Goal: Information Seeking & Learning: Compare options

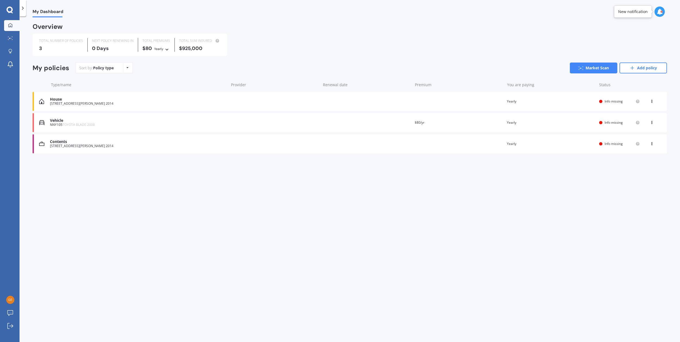
click at [87, 102] on div "18B Howe Street, Howick, Auckland 2014" at bounding box center [138, 104] width 176 height 4
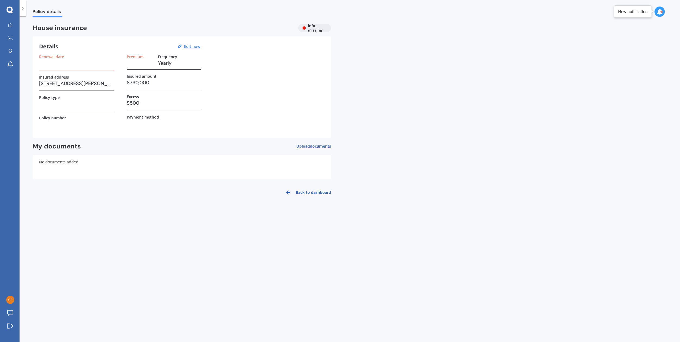
click at [55, 66] on h3 at bounding box center [76, 63] width 75 height 8
click at [310, 193] on link "Back to dashboard" at bounding box center [306, 192] width 49 height 13
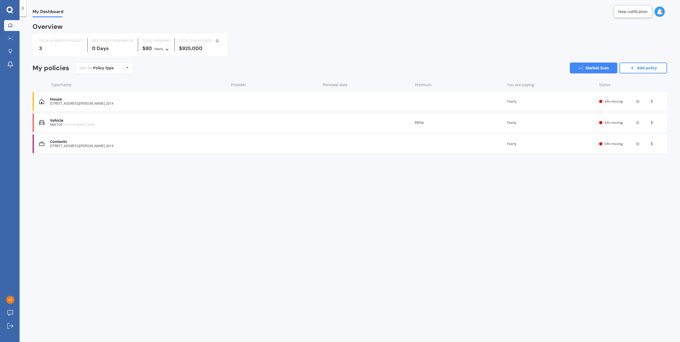
click at [607, 121] on span "Info missing" at bounding box center [614, 122] width 18 height 5
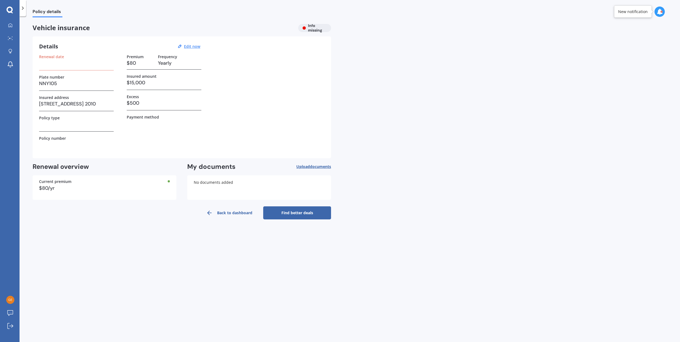
click at [235, 186] on div "No documents added" at bounding box center [259, 187] width 144 height 24
click at [308, 165] on span "Upload documents" at bounding box center [314, 166] width 35 height 4
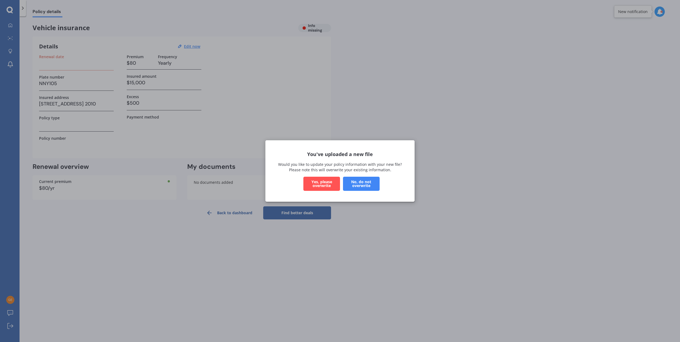
click at [318, 184] on button "Yes, please overwrite" at bounding box center [322, 183] width 37 height 14
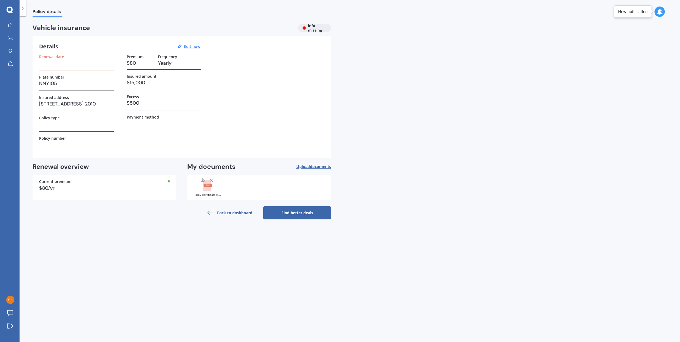
click at [227, 212] on link "Back to dashboard" at bounding box center [229, 212] width 68 height 13
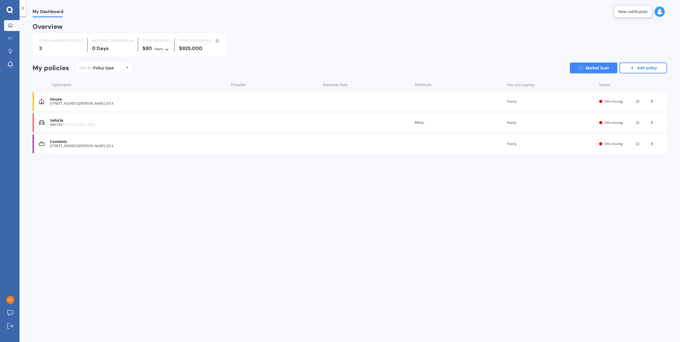
click at [584, 140] on div "Contents 18B Howe Street, Howick, Auckland 2014 Renewal date Premium You are pa…" at bounding box center [350, 143] width 635 height 19
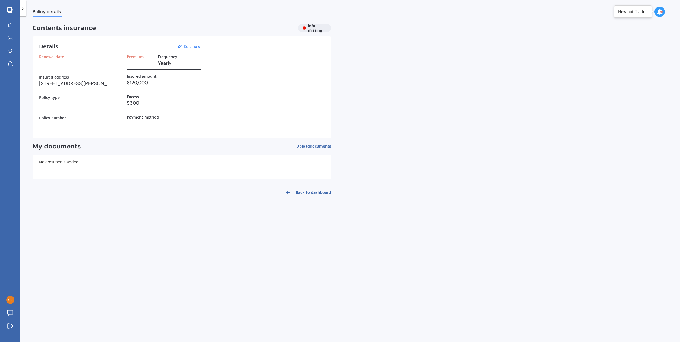
click at [308, 147] on span "Upload documents" at bounding box center [314, 146] width 35 height 4
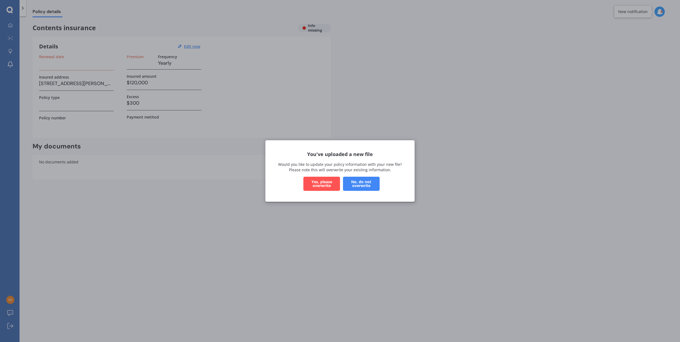
click at [327, 181] on button "Yes, please overwrite" at bounding box center [322, 183] width 37 height 14
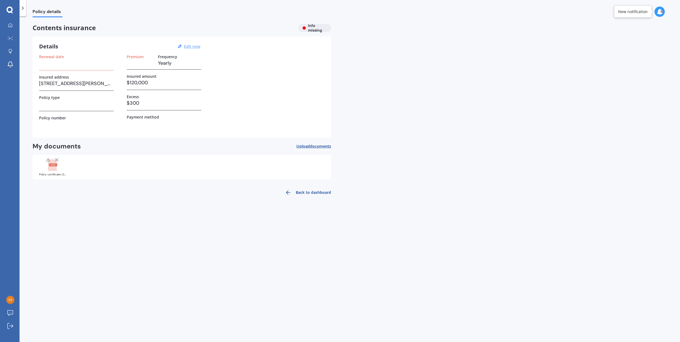
click at [189, 47] on u "Edit now" at bounding box center [192, 46] width 16 height 5
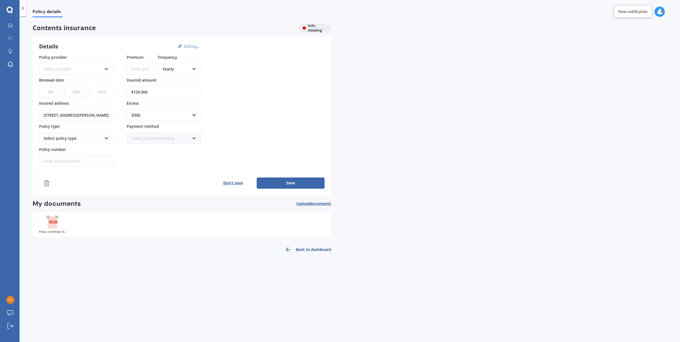
click at [105, 70] on icon at bounding box center [106, 68] width 5 height 4
click at [80, 107] on div "Tower" at bounding box center [77, 108] width 74 height 10
click at [181, 70] on div "Yearly" at bounding box center [176, 69] width 27 height 6
click at [174, 109] on span "Monthly" at bounding box center [170, 108] width 15 height 5
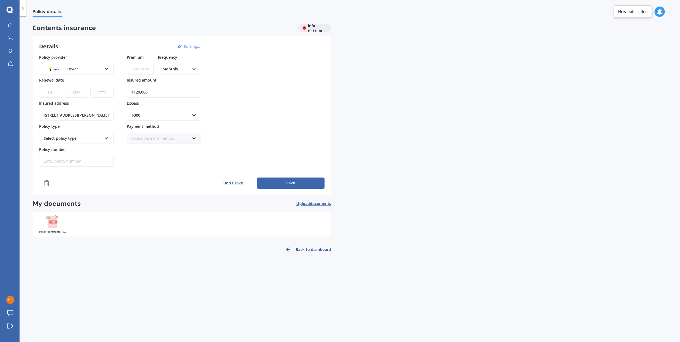
click at [137, 67] on input "Premium" at bounding box center [140, 69] width 27 height 11
drag, startPoint x: 161, startPoint y: 93, endPoint x: 131, endPoint y: 93, distance: 29.9
click at [131, 93] on input "$120,000" at bounding box center [164, 92] width 75 height 11
type input "$163,900"
click at [48, 95] on select "DD 01 02 03 04 05 06 07 08 09 10 11 12 13 14 15 16 17 18 19 20 21 22 23 24 25 2…" at bounding box center [50, 92] width 23 height 11
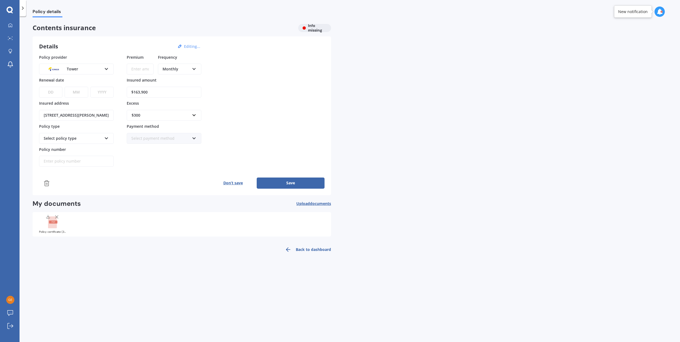
select select "29"
click at [39, 87] on select "DD 01 02 03 04 05 06 07 08 09 10 11 12 13 14 15 16 17 18 19 20 21 22 23 24 25 2…" at bounding box center [50, 92] width 23 height 11
click at [84, 89] on select "MM 01 02 03 04 05 06 07 08 09 10 11 12" at bounding box center [76, 92] width 23 height 11
select select "08"
click at [65, 87] on select "MM 01 02 03 04 05 06 07 08 09 10 11 12" at bounding box center [76, 92] width 23 height 11
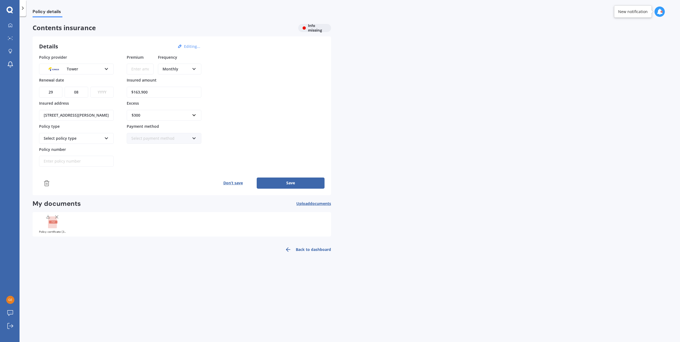
click at [108, 91] on select "YYYY 2027 2026 2025 2024 2023 2022 2021 2020 2019 2018 2017 2016 2015 2014 2013…" at bounding box center [101, 92] width 23 height 11
select select "2026"
click at [90, 87] on select "YYYY 2027 2026 2025 2024 2023 2022 2021 2020 2019 2018 2017 2016 2015 2014 2013…" at bounding box center [101, 92] width 23 height 11
click at [165, 117] on div "$300" at bounding box center [161, 115] width 58 height 6
click at [154, 146] on div "$400" at bounding box center [164, 145] width 74 height 10
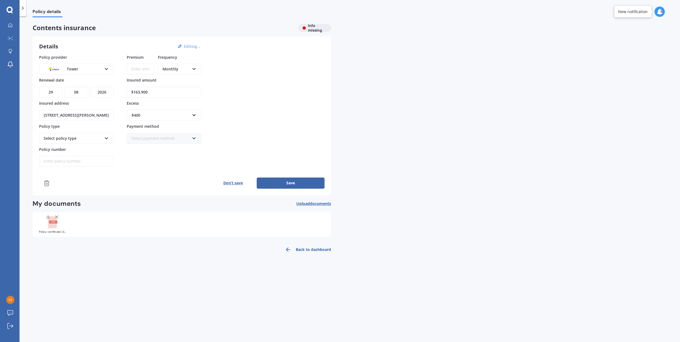
click at [104, 140] on div "Select policy type Standard Plus Premium" at bounding box center [76, 138] width 75 height 11
click at [86, 167] on div "Premium" at bounding box center [77, 168] width 74 height 10
click at [75, 161] on input "Policy number" at bounding box center [76, 161] width 75 height 11
click at [61, 159] on input "Policy number" at bounding box center [76, 161] width 75 height 11
paste input "P00003680334"
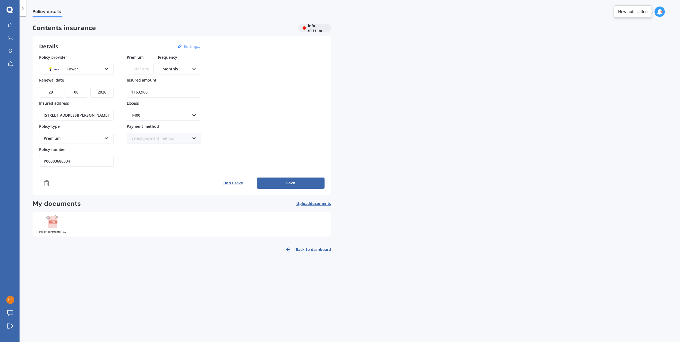
type input "P00003680334"
click at [144, 68] on input "Premium" at bounding box center [140, 69] width 27 height 11
click at [140, 66] on input "Premium" at bounding box center [140, 69] width 27 height 11
type input "$77.63"
click at [281, 181] on button "Save" at bounding box center [291, 182] width 68 height 11
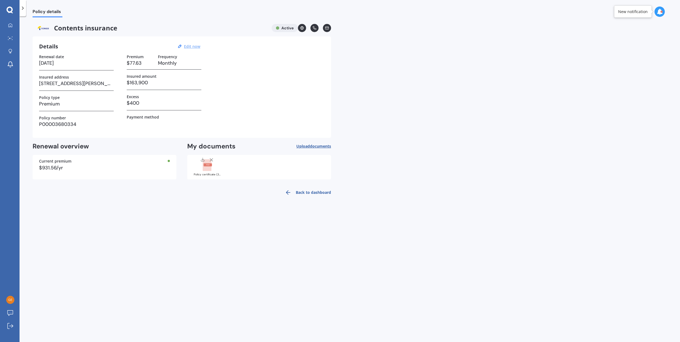
click at [306, 191] on link "Back to dashboard" at bounding box center [306, 192] width 49 height 13
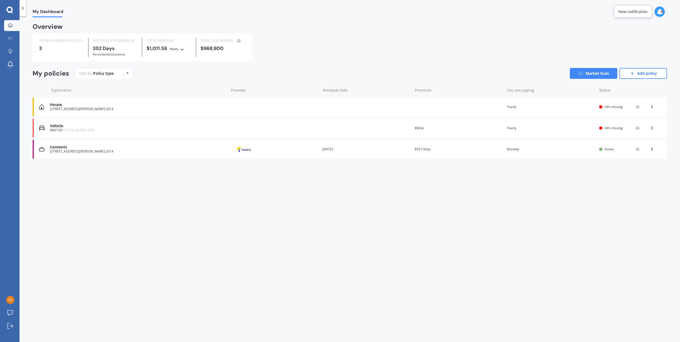
click at [114, 129] on div "NNY105 TOYOTA BLADE 2008" at bounding box center [138, 130] width 176 height 4
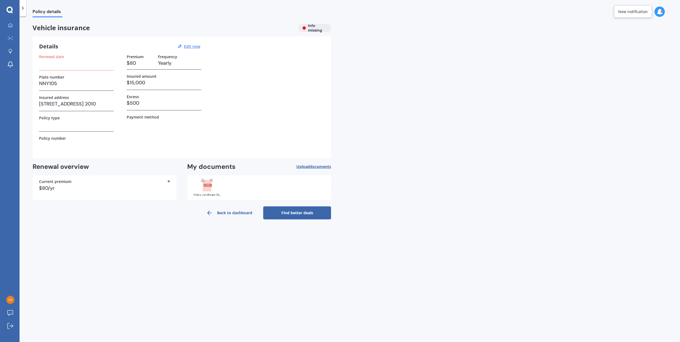
click at [52, 66] on h3 at bounding box center [76, 63] width 75 height 8
click at [56, 67] on div "Renewal date" at bounding box center [76, 62] width 75 height 16
click at [50, 64] on h3 at bounding box center [76, 63] width 75 height 8
click at [192, 47] on u "Edit now" at bounding box center [192, 46] width 16 height 5
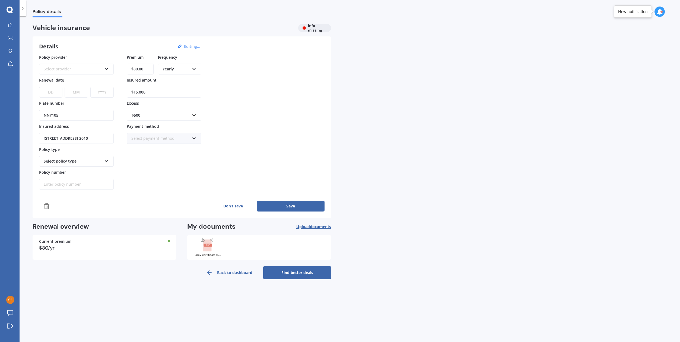
click at [69, 64] on div "Select provider AA AMI AMP ANZ ASB Aioi Nissay Dowa Ando Assurant Autosure BNZ …" at bounding box center [76, 69] width 75 height 11
click at [80, 109] on div "Tower" at bounding box center [77, 108] width 74 height 10
click at [56, 93] on select "DD 01 02 03 04 05 06 07 08 09 10 11 12 13 14 15 16 17 18 19 20 21 22 23 24 25 2…" at bounding box center [50, 92] width 23 height 11
select select "12"
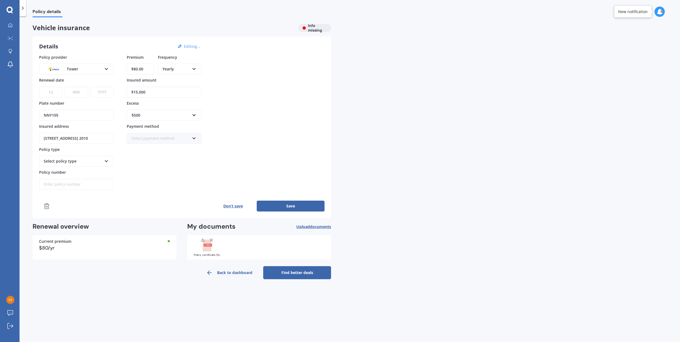
click at [39, 87] on select "DD 01 02 03 04 05 06 07 08 09 10 11 12 13 14 15 16 17 18 19 20 21 22 23 24 25 2…" at bounding box center [50, 92] width 23 height 11
click at [78, 90] on select "MM 01 02 03 04 05 06 07 08 09 10 11 12" at bounding box center [76, 92] width 23 height 11
select select "05"
click at [65, 87] on select "MM 01 02 03 04 05 06 07 08 09 10 11 12" at bounding box center [76, 92] width 23 height 11
click at [104, 92] on select "YYYY 2027 2026 2025 2024 2023 2022 2021 2020 2019 2018 2017 2016 2015 2014 2013…" at bounding box center [101, 92] width 23 height 11
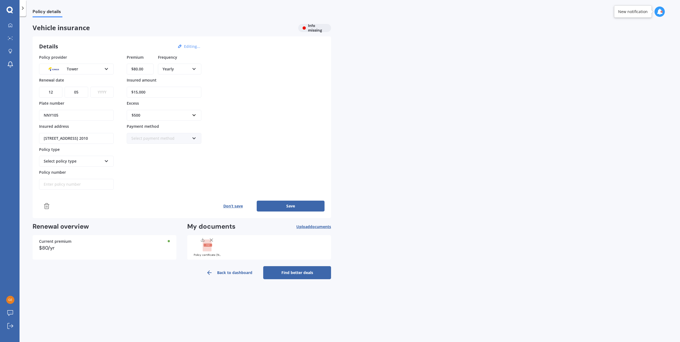
select select "2026"
click at [90, 87] on select "YYYY 2027 2026 2025 2024 2023 2022 2021 2020 2019 2018 2017 2016 2015 2014 2013…" at bounding box center [101, 92] width 23 height 11
drag, startPoint x: 144, startPoint y: 96, endPoint x: 117, endPoint y: 99, distance: 27.3
click at [117, 99] on div "Policy provider Tower AA AMI AMP ANZ ASB Aioi Nissay Dowa Ando Assurant Autosur…" at bounding box center [182, 121] width 286 height 135
type input "$8,500"
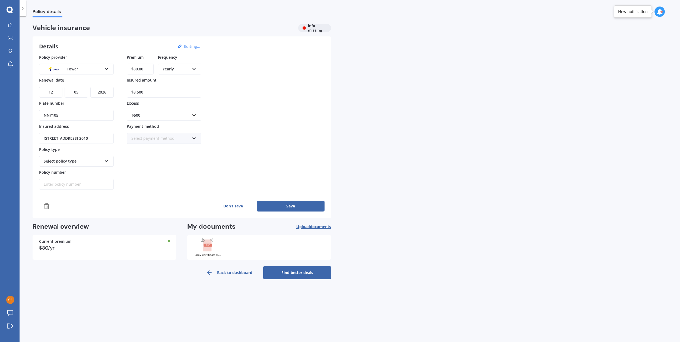
click at [106, 162] on icon at bounding box center [106, 160] width 5 height 4
click at [73, 190] on div "Comprehensive" at bounding box center [77, 191] width 74 height 10
click at [77, 186] on input "Policy number" at bounding box center [76, 184] width 75 height 11
click at [47, 183] on input "Policy number" at bounding box center [76, 184] width 75 height 11
paste input "P00004613478"
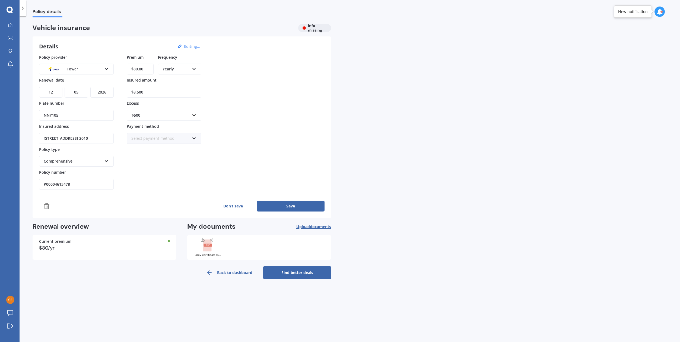
type input "P00004613478"
click at [149, 69] on input "$80.00" at bounding box center [140, 69] width 27 height 11
type input "$83.96"
click at [187, 140] on div "Select payment method" at bounding box center [160, 138] width 58 height 6
click at [180, 147] on div "Direct debit - bank account" at bounding box center [164, 149] width 74 height 10
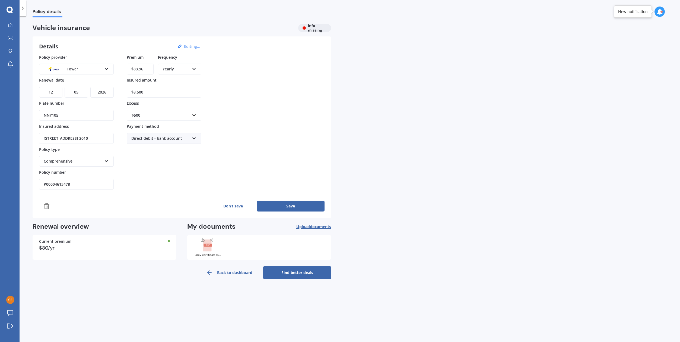
click at [193, 66] on icon at bounding box center [194, 68] width 5 height 4
click at [187, 107] on div "Monthly" at bounding box center [180, 109] width 42 height 10
click at [280, 204] on button "Save" at bounding box center [291, 205] width 68 height 11
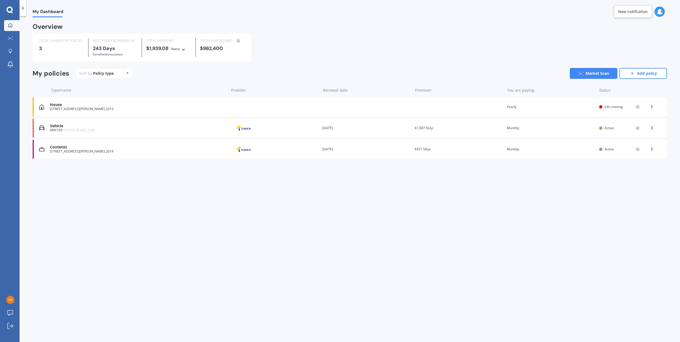
click at [83, 149] on div "Contents" at bounding box center [138, 147] width 176 height 5
click at [111, 106] on div "House" at bounding box center [138, 104] width 176 height 5
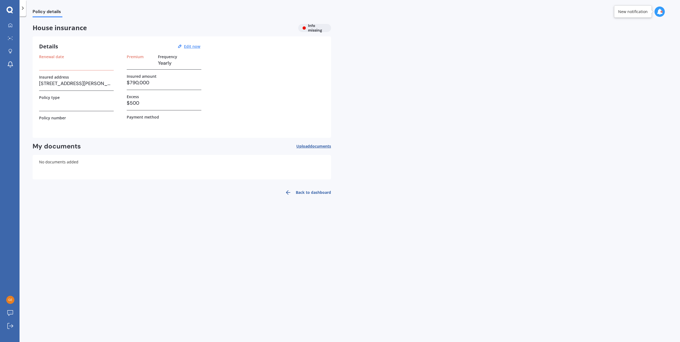
click at [65, 63] on h3 at bounding box center [76, 63] width 75 height 8
click at [190, 46] on u "Edit now" at bounding box center [192, 46] width 16 height 5
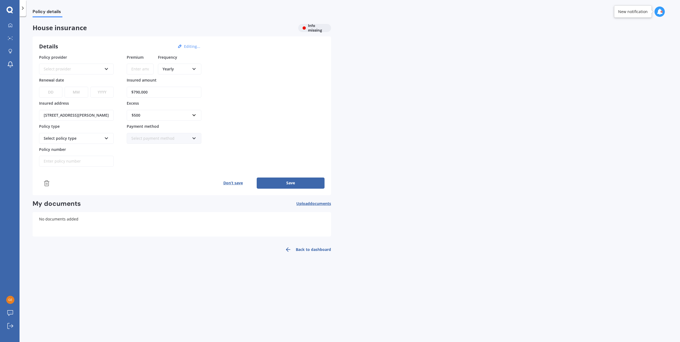
click at [70, 69] on div "Select provider" at bounding box center [73, 69] width 58 height 6
click at [102, 43] on div "Details Editing..." at bounding box center [120, 46] width 163 height 7
click at [105, 68] on icon at bounding box center [106, 68] width 5 height 4
click at [78, 105] on div "Tower" at bounding box center [77, 108] width 74 height 10
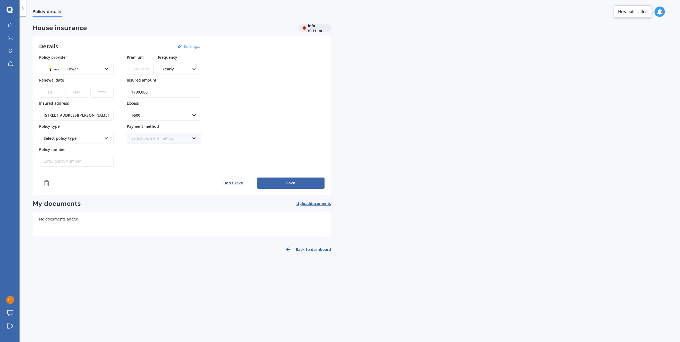
click at [189, 67] on div "Yearly" at bounding box center [176, 69] width 27 height 6
click at [184, 110] on div "Monthly" at bounding box center [180, 109] width 42 height 10
click at [136, 70] on input "Premium" at bounding box center [140, 69] width 27 height 11
type input "$115.64"
click at [51, 93] on select "DD 01 02 03 04 05 06 07 08 09 10 11 12 13 14 15 16 17 18 19 20 21 22 23 24 25 2…" at bounding box center [50, 92] width 23 height 11
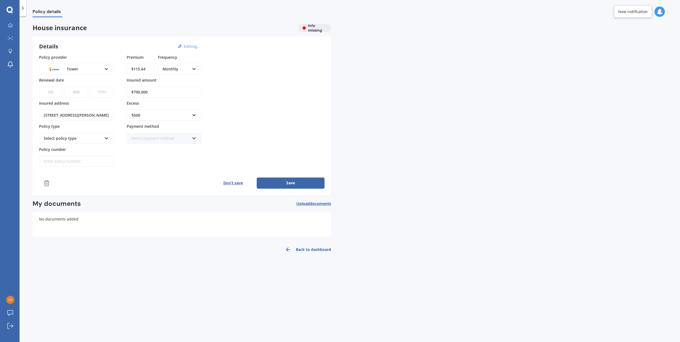
select select "29"
click at [39, 87] on select "DD 01 02 03 04 05 06 07 08 09 10 11 12 13 14 15 16 17 18 19 20 21 22 23 24 25 2…" at bounding box center [50, 92] width 23 height 11
click at [82, 94] on select "MM 01 02 03 04 05 06 07 08 09 10 11 12" at bounding box center [76, 92] width 23 height 11
select select "09"
click at [65, 87] on select "MM 01 02 03 04 05 06 07 08 09 10 11 12" at bounding box center [76, 92] width 23 height 11
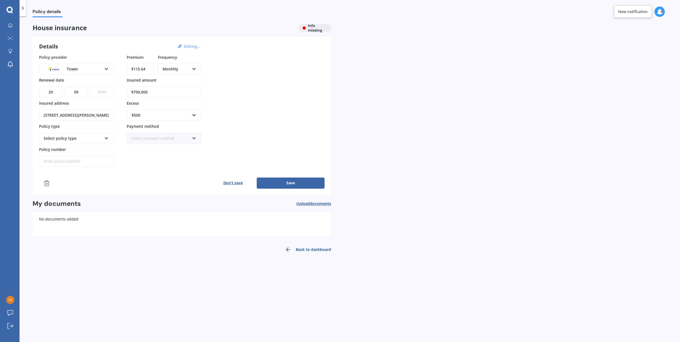
click at [97, 95] on select "YYYY 2027 2026 2025 2024 2023 2022 2021 2020 2019 2018 2017 2016 2015 2014 2013…" at bounding box center [101, 92] width 23 height 11
select select "2026"
click at [90, 87] on select "YYYY 2027 2026 2025 2024 2023 2022 2021 2020 2019 2018 2017 2016 2015 2014 2013…" at bounding box center [101, 92] width 23 height 11
click at [69, 142] on div "Select policy type Standard Cover Premium Cover Plus" at bounding box center [76, 138] width 75 height 11
click at [77, 155] on div "Premium Cover" at bounding box center [77, 158] width 74 height 10
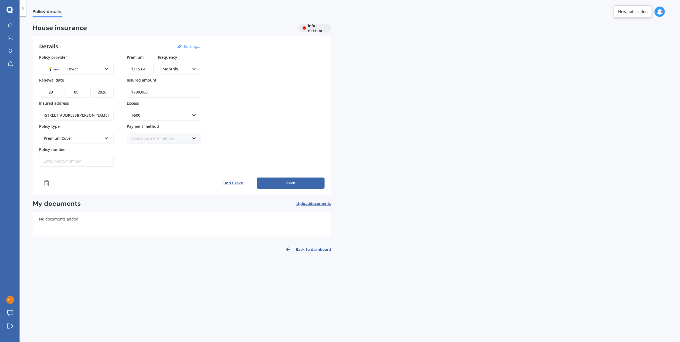
click at [297, 203] on span "Upload documents" at bounding box center [314, 203] width 35 height 4
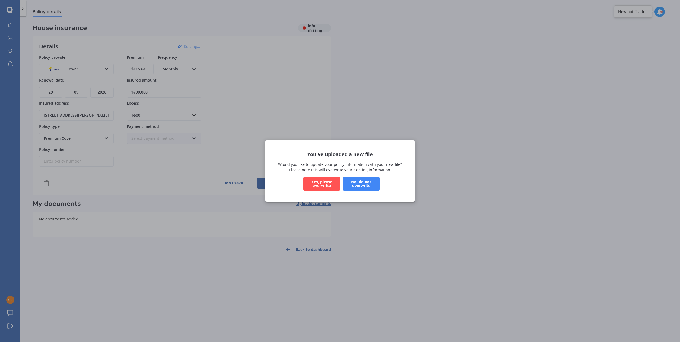
click at [328, 183] on button "Yes, please overwrite" at bounding box center [322, 183] width 37 height 14
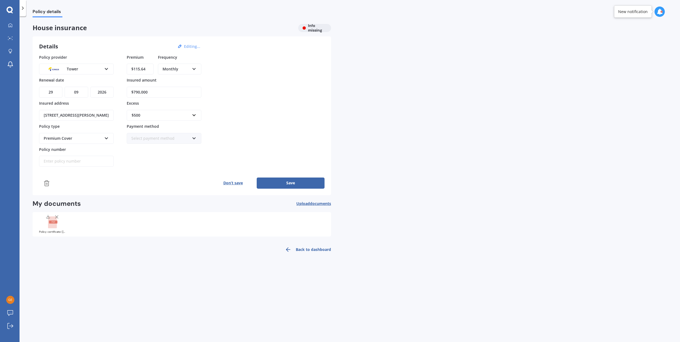
drag, startPoint x: 160, startPoint y: 94, endPoint x: 136, endPoint y: 96, distance: 23.9
click at [136, 96] on input "$790,000" at bounding box center [164, 92] width 75 height 11
type input "$786,100"
click at [180, 137] on div "Select payment method" at bounding box center [160, 138] width 58 height 6
click at [187, 149] on div "Direct debit - bank account" at bounding box center [164, 149] width 74 height 10
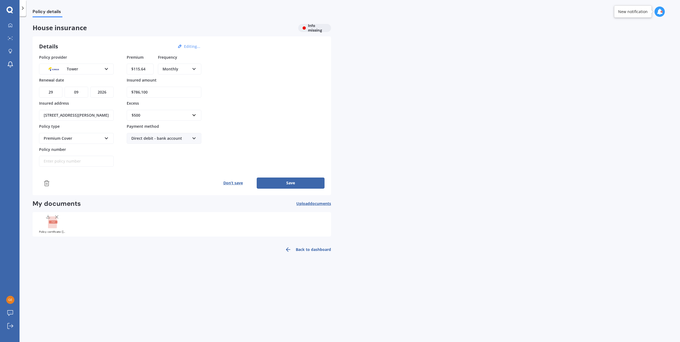
click at [73, 159] on input "Policy number" at bounding box center [76, 161] width 75 height 11
paste input "P00007463525"
type input "P00007463525"
click at [297, 181] on button "Save" at bounding box center [291, 182] width 68 height 11
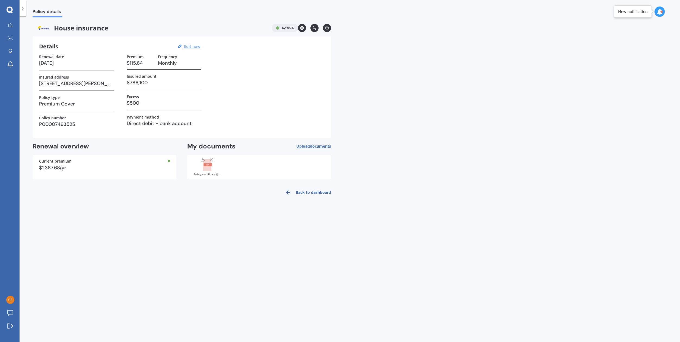
click at [309, 194] on link "Back to dashboard" at bounding box center [306, 192] width 49 height 13
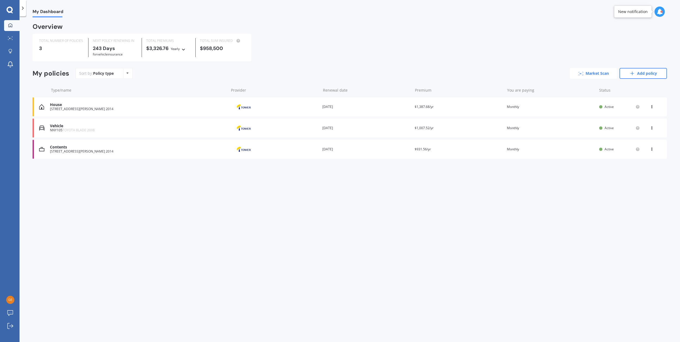
click at [596, 74] on link "Market Scan" at bounding box center [594, 73] width 48 height 11
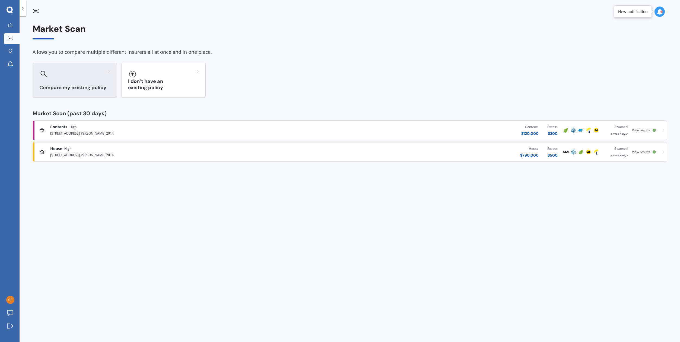
click at [74, 79] on div "Compare my existing policy" at bounding box center [75, 80] width 84 height 35
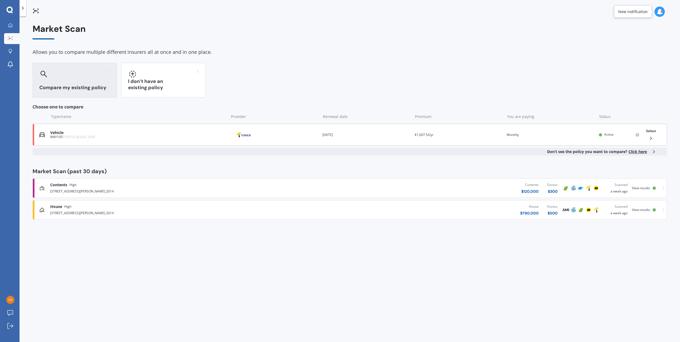
click at [105, 134] on div "Vehicle" at bounding box center [138, 132] width 176 height 5
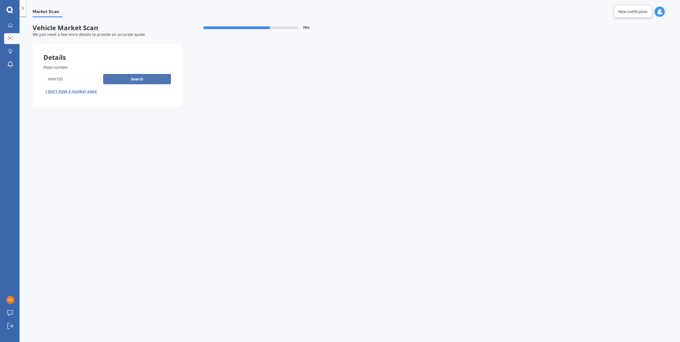
click at [123, 79] on button "Search" at bounding box center [137, 79] width 68 height 10
select select "TOYOTA"
select select "BLADE"
select select "30"
select select "05"
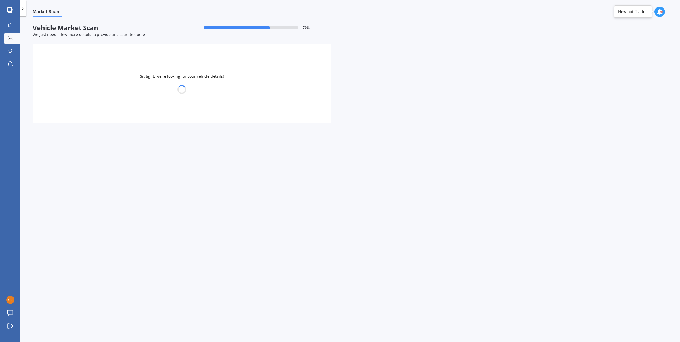
select select "1977"
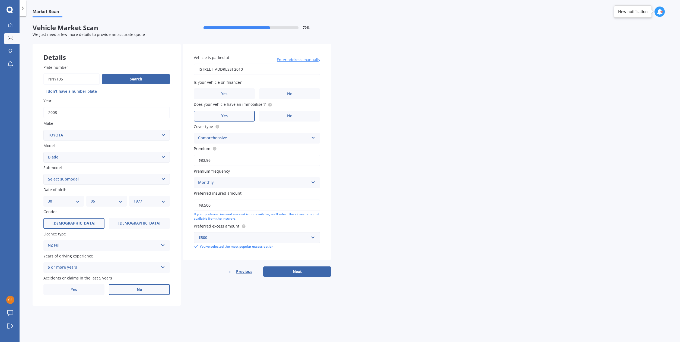
click at [141, 293] on label "No" at bounding box center [139, 289] width 61 height 11
click at [0, 0] on input "No" at bounding box center [0, 0] width 0 height 0
drag, startPoint x: 292, startPoint y: 66, endPoint x: 189, endPoint y: 76, distance: 103.6
click at [189, 76] on div "Vehicle is parked at 36 Kurnell Drive, Botany Downs, Auckland 2010 Enter addres…" at bounding box center [257, 152] width 148 height 216
click at [383, 73] on div "Market Scan Vehicle Market Scan 70 % We just need a few more details to provide…" at bounding box center [350, 179] width 661 height 325
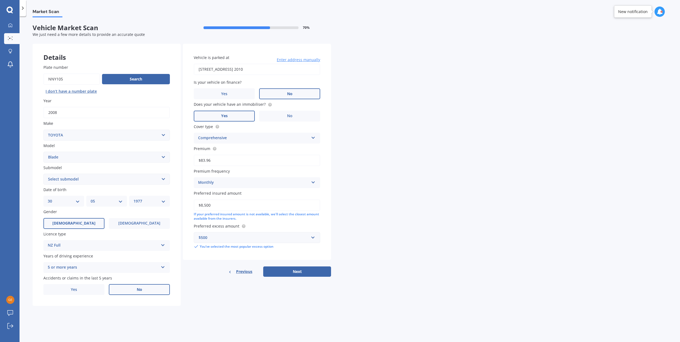
click at [280, 90] on label "No" at bounding box center [289, 93] width 61 height 11
click at [0, 0] on input "No" at bounding box center [0, 0] width 0 height 0
drag, startPoint x: 217, startPoint y: 203, endPoint x: 190, endPoint y: 205, distance: 26.7
click at [190, 205] on div "Vehicle is parked at 36 Kurnell Drive, Botany Downs, Auckland 2010 Enter addres…" at bounding box center [257, 152] width 148 height 216
type input "$14,000"
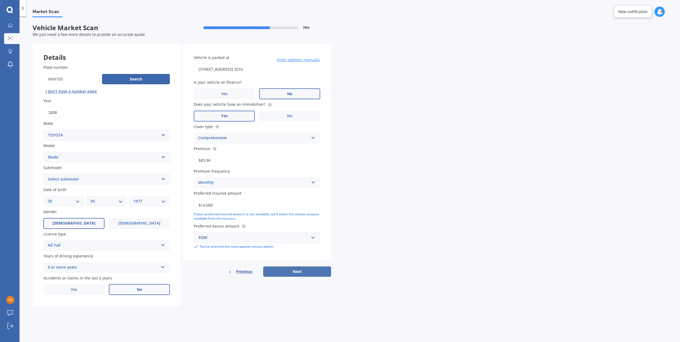
click at [293, 273] on button "Next" at bounding box center [297, 271] width 68 height 10
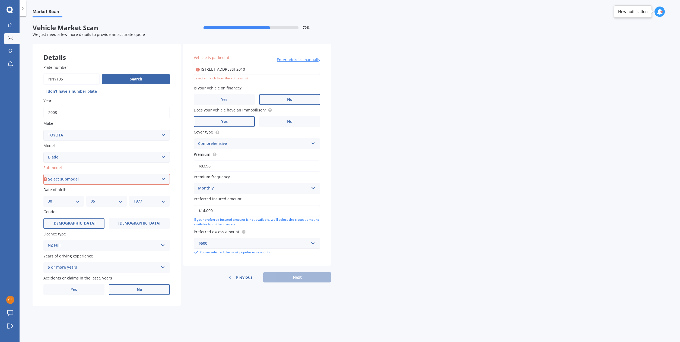
click at [120, 182] on select "Select submodel (All)" at bounding box center [106, 179] width 127 height 11
select select "(ALL)"
click at [43, 174] on select "Select submodel (All)" at bounding box center [106, 179] width 127 height 11
click at [295, 277] on div "Previous Next" at bounding box center [257, 277] width 148 height 10
click at [297, 66] on input "36 Kurnell Drive, Botany Downs, Auckland 2010" at bounding box center [257, 69] width 127 height 11
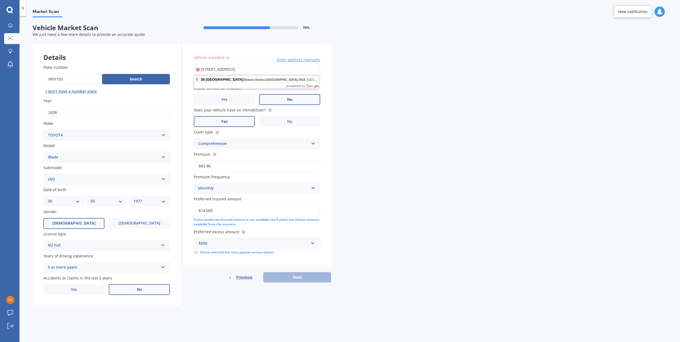
type input "36 Kurnell Drive, Botany Downs, Auckland 2010"
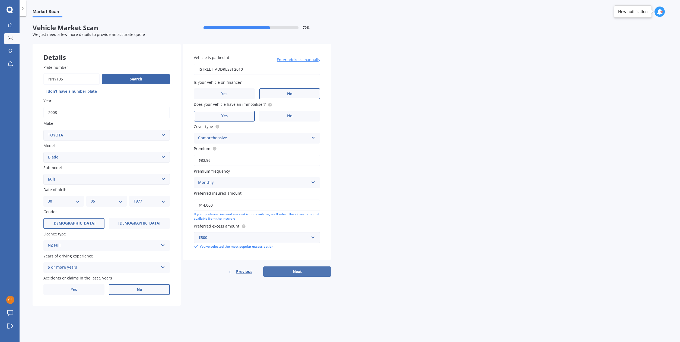
click at [303, 268] on button "Next" at bounding box center [297, 271] width 68 height 10
select select "30"
select select "05"
select select "1977"
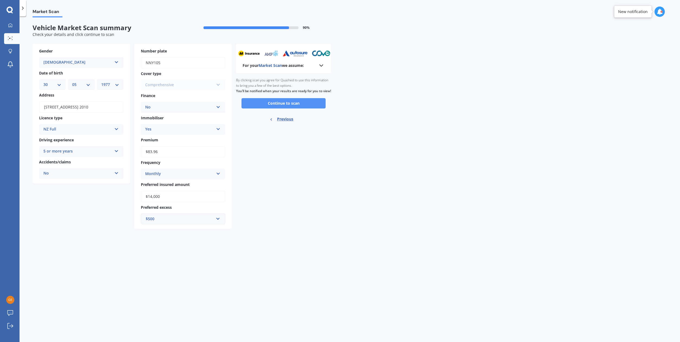
click at [281, 106] on button "Continue to scan" at bounding box center [284, 103] width 84 height 10
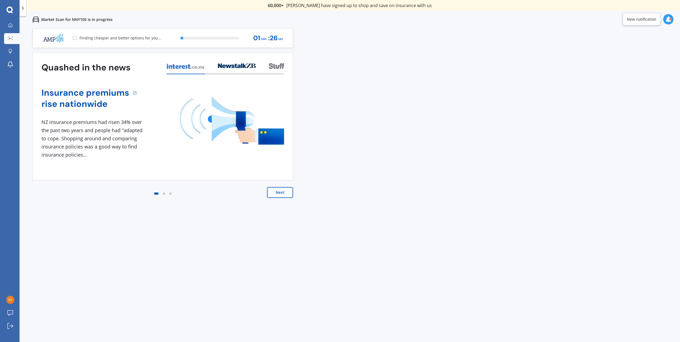
click at [286, 191] on button "Next" at bounding box center [280, 192] width 26 height 11
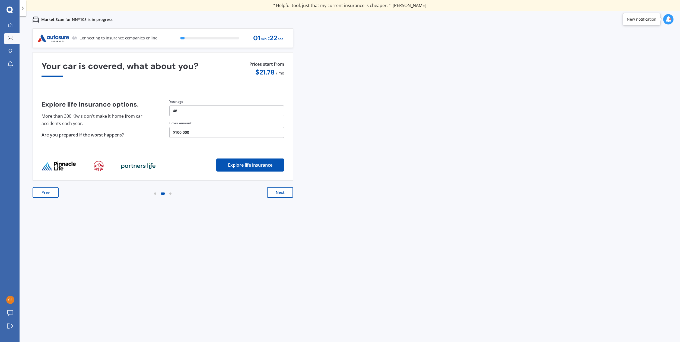
click at [283, 191] on button "Next" at bounding box center [280, 192] width 26 height 11
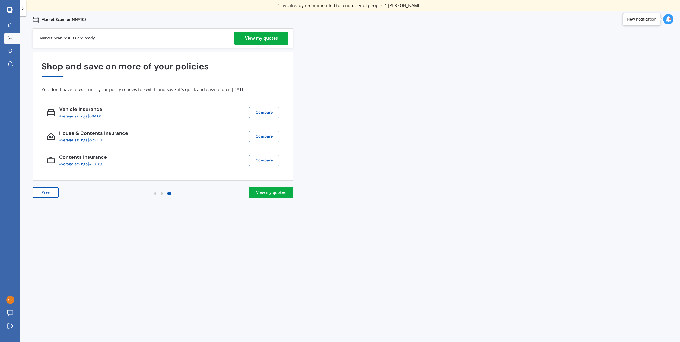
click at [271, 194] on div "View my quotes" at bounding box center [271, 192] width 30 height 5
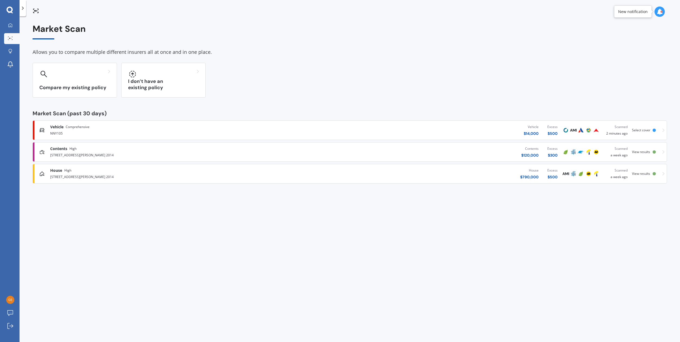
click at [115, 151] on div "Contents High" at bounding box center [175, 148] width 251 height 5
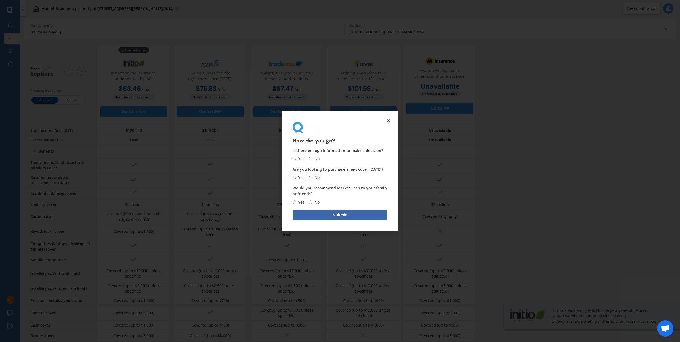
drag, startPoint x: 392, startPoint y: 117, endPoint x: 389, endPoint y: 118, distance: 2.9
click at [389, 118] on icon at bounding box center [389, 120] width 7 height 7
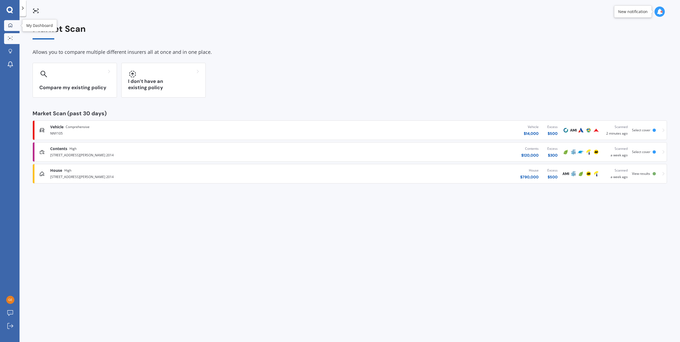
click at [11, 23] on icon at bounding box center [10, 25] width 4 height 4
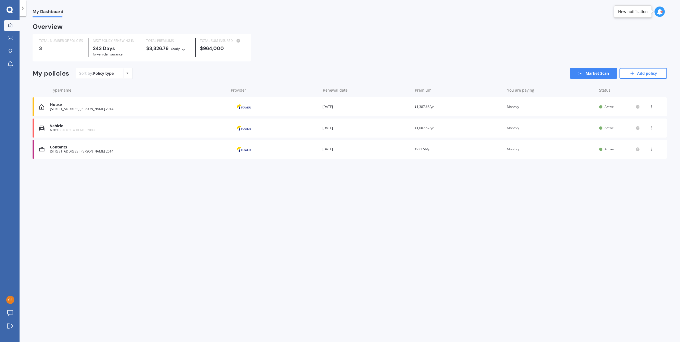
click at [91, 148] on div "Contents" at bounding box center [138, 147] width 176 height 5
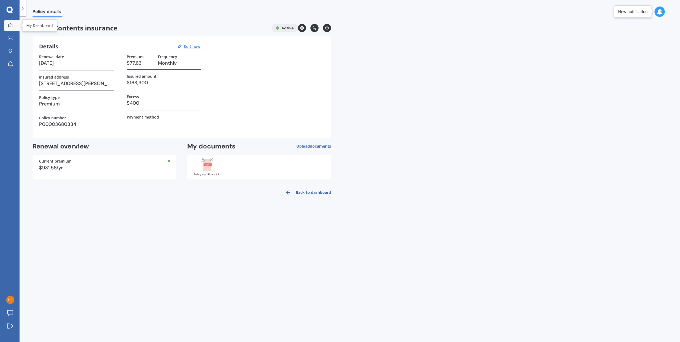
click at [7, 29] on link "My Dashboard" at bounding box center [11, 25] width 15 height 11
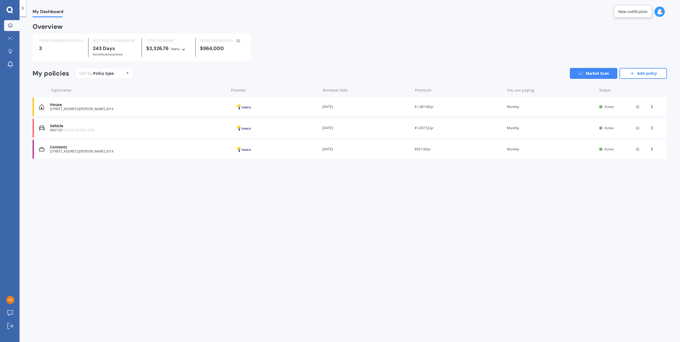
click at [85, 105] on div "House" at bounding box center [138, 104] width 176 height 5
click at [10, 11] on icon at bounding box center [10, 10] width 7 height 7
click at [11, 40] on div at bounding box center [10, 38] width 8 height 4
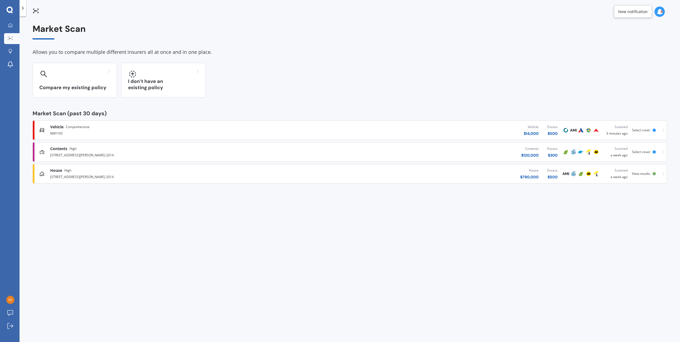
click at [80, 175] on div "18B Howe Street, Howick, Auckland 2014" at bounding box center [175, 176] width 251 height 7
